Goal: Obtain resource: Download file/media

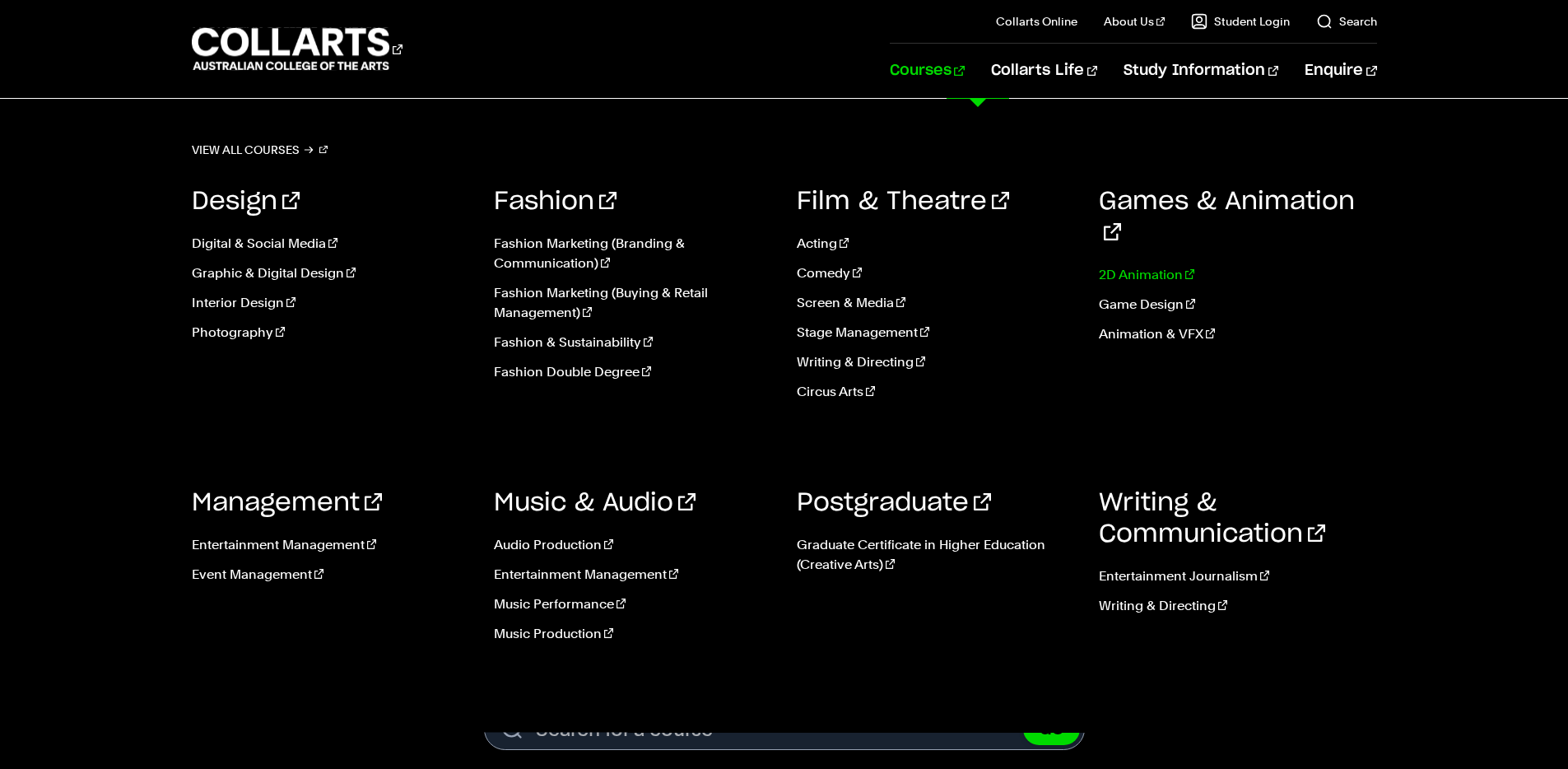
click at [1164, 265] on link "2D Animation" at bounding box center [1237, 274] width 278 height 19
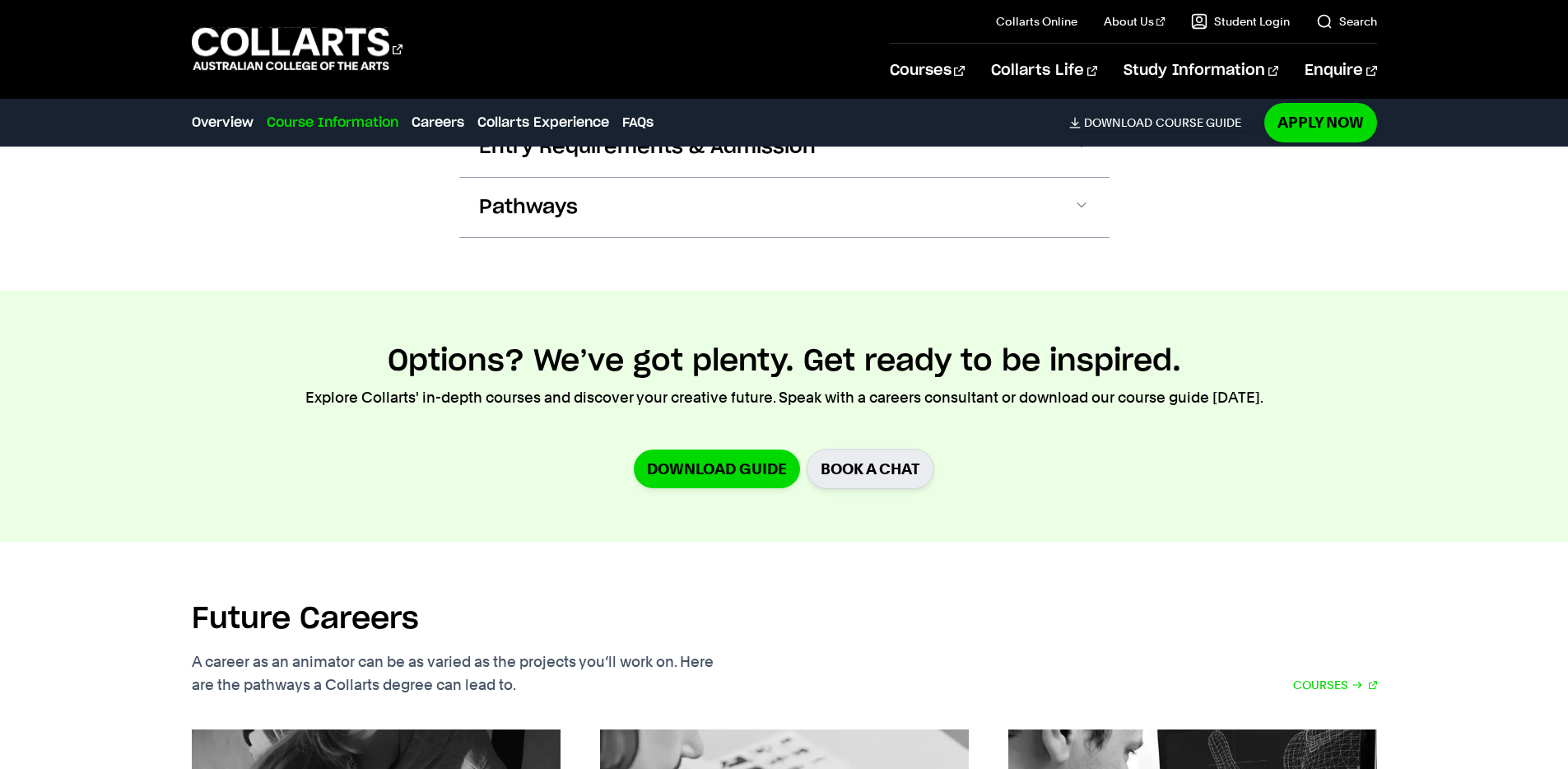
scroll to position [1810, 0]
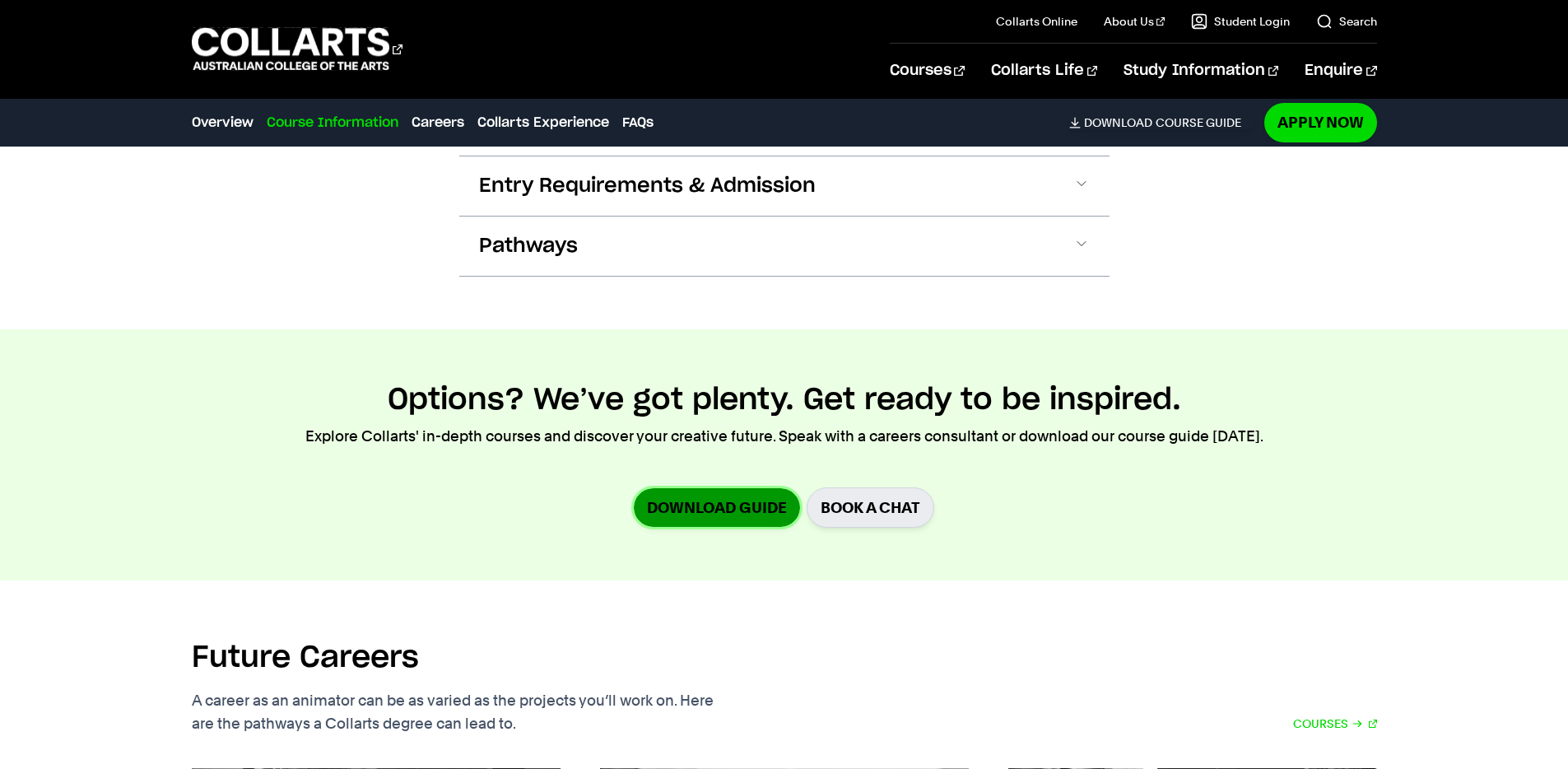
click at [706, 510] on link "Download Guide" at bounding box center [717, 508] width 166 height 39
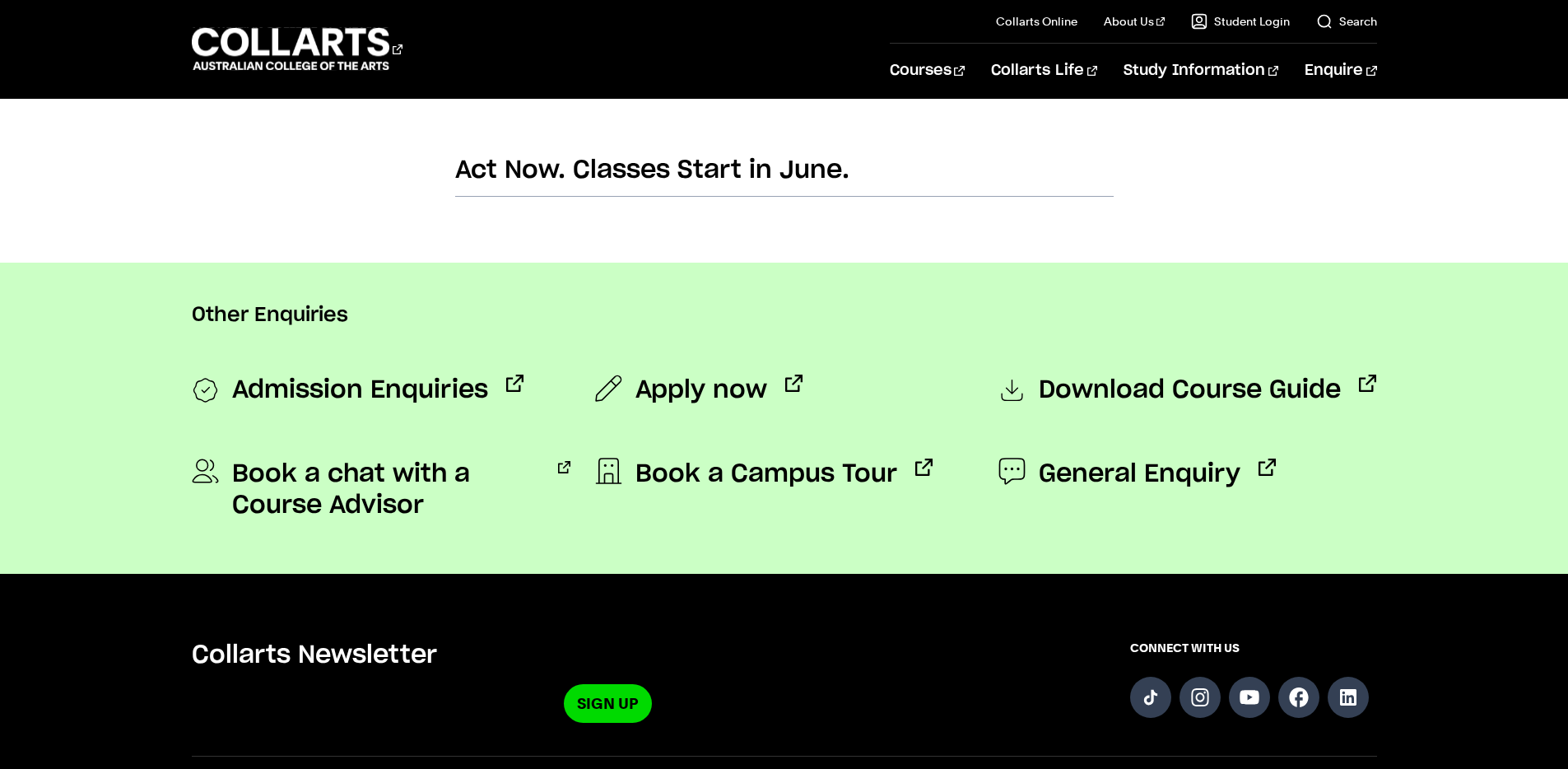
scroll to position [1083, 0]
click at [1246, 378] on span "Download Course Guide" at bounding box center [1189, 392] width 302 height 33
